Goal: Navigation & Orientation: Find specific page/section

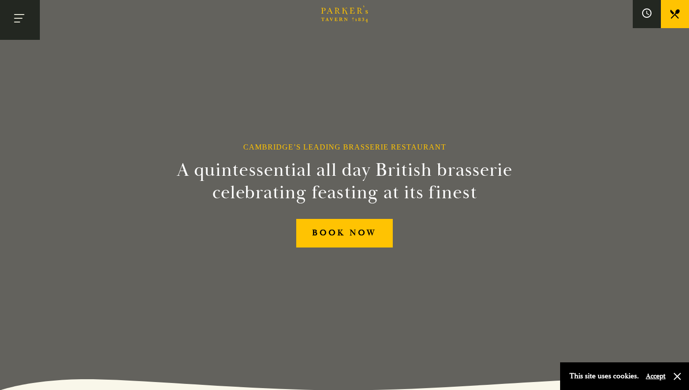
click at [26, 30] on button "Toggle navigation" at bounding box center [20, 20] width 40 height 40
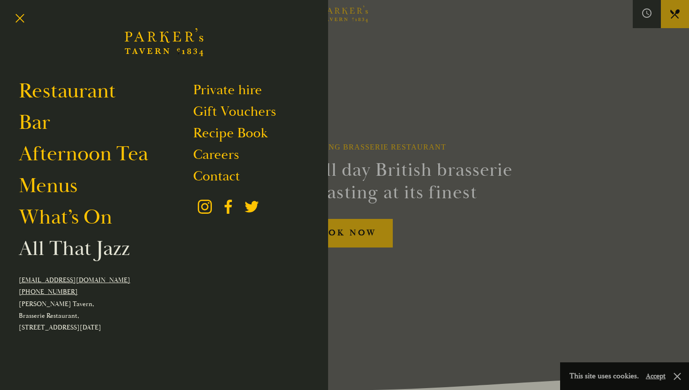
click at [91, 251] on link "All That Jazz" at bounding box center [74, 248] width 111 height 26
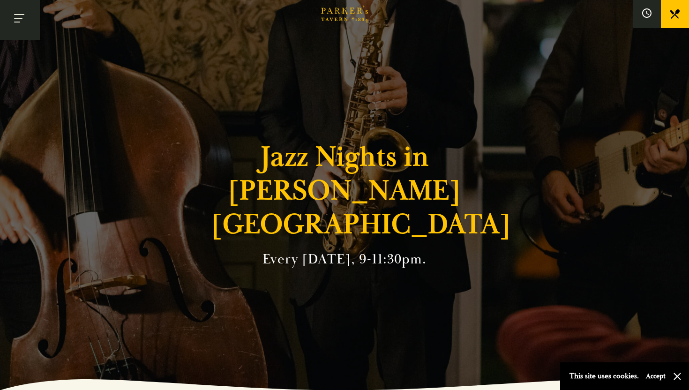
click at [27, 27] on button "Toggle navigation" at bounding box center [20, 20] width 40 height 40
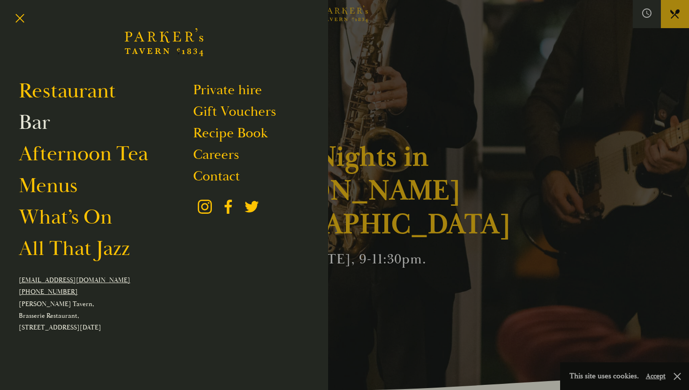
click at [37, 128] on link "Bar" at bounding box center [34, 122] width 31 height 26
